Goal: Find specific page/section: Find specific page/section

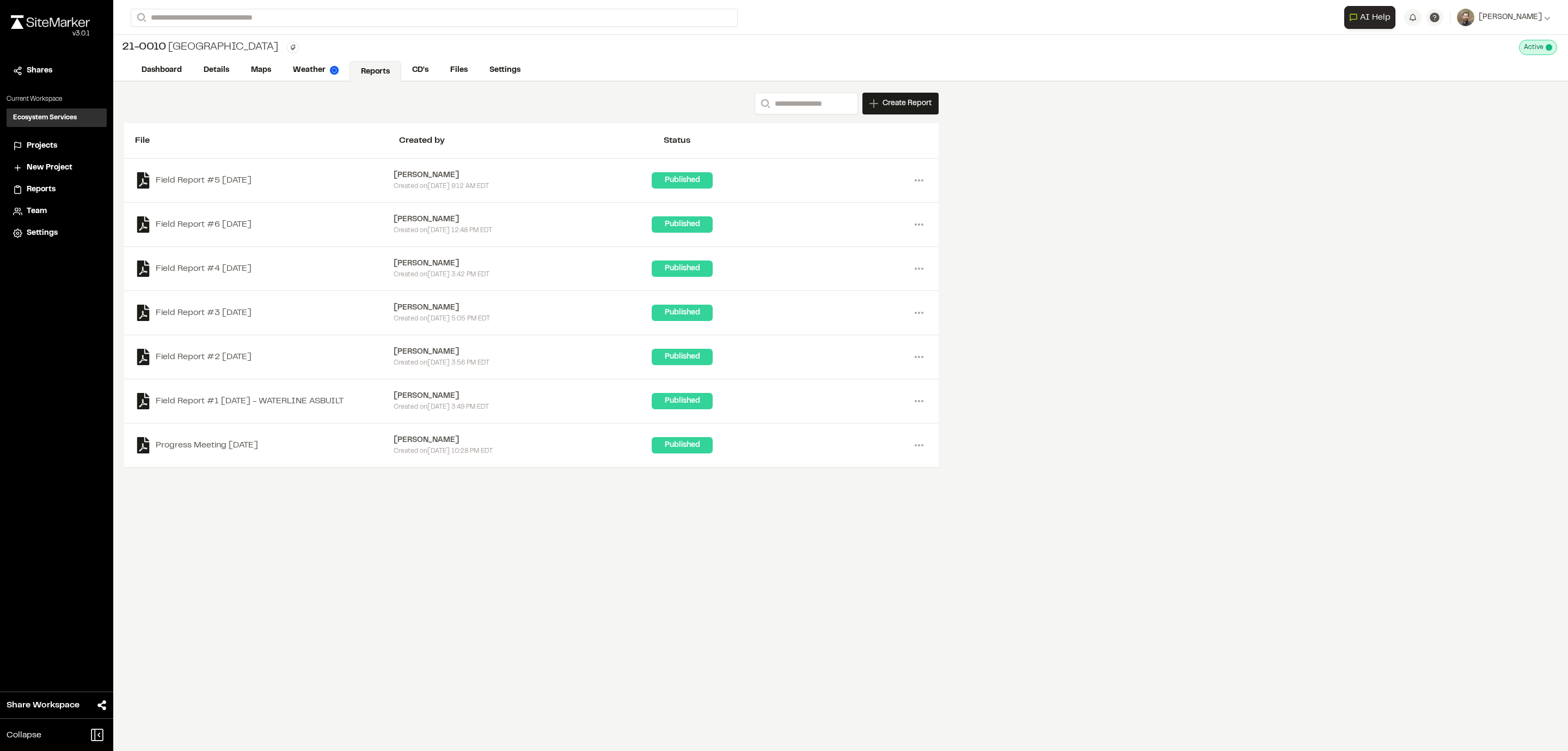
click at [40, 144] on span "Projects" at bounding box center [42, 146] width 31 height 12
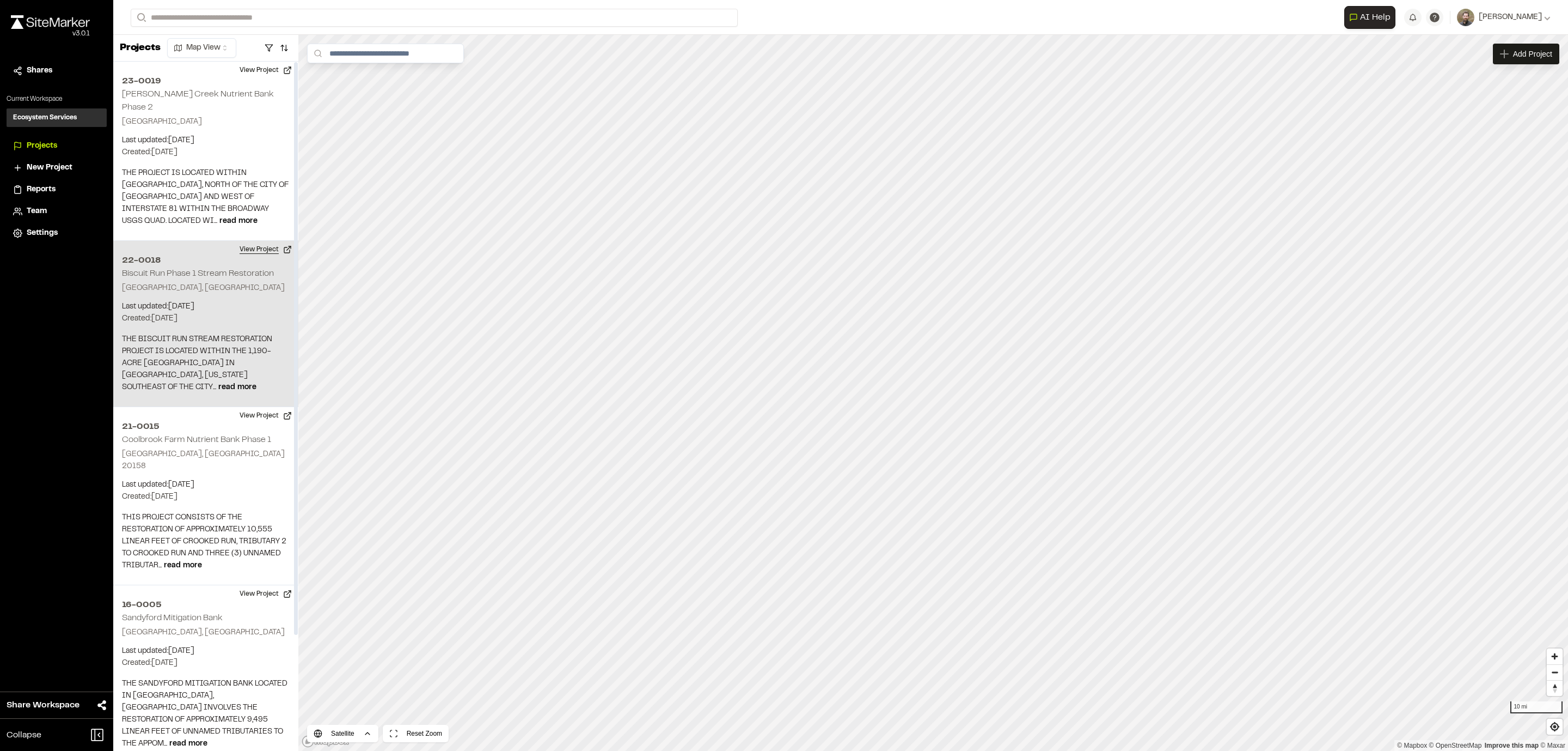
click at [252, 241] on button "View Project" at bounding box center [265, 250] width 65 height 17
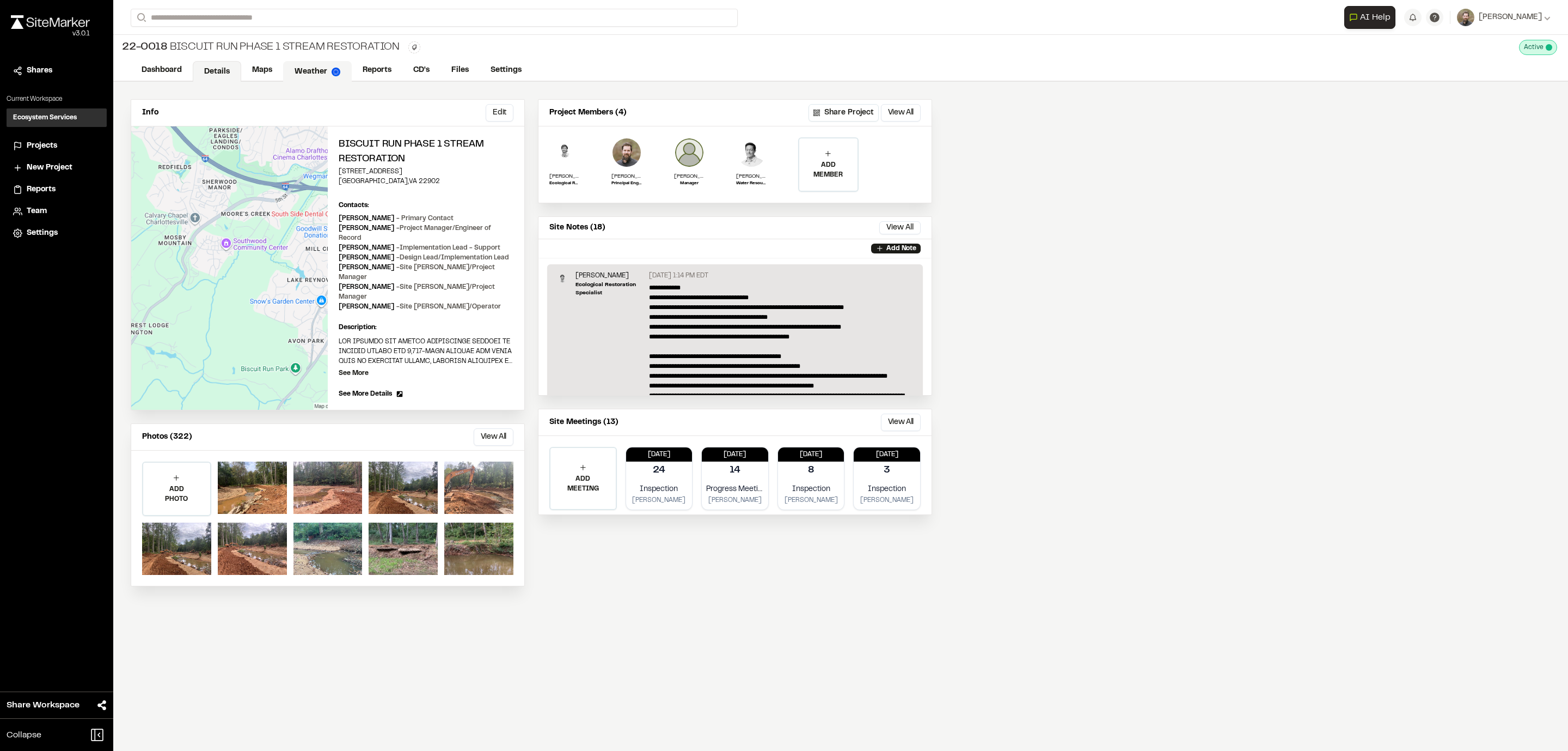
click at [319, 72] on link "Weather" at bounding box center [317, 71] width 68 height 20
